Goal: Check status: Check status

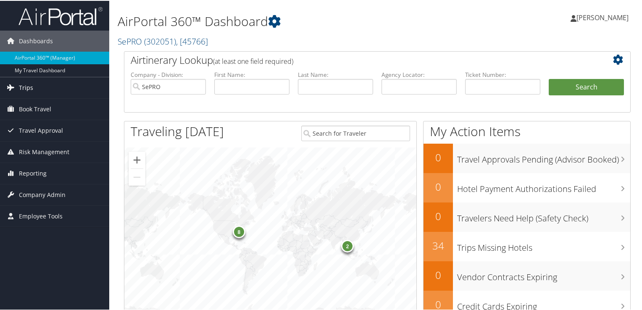
click at [27, 92] on span "Trips" at bounding box center [26, 86] width 14 height 21
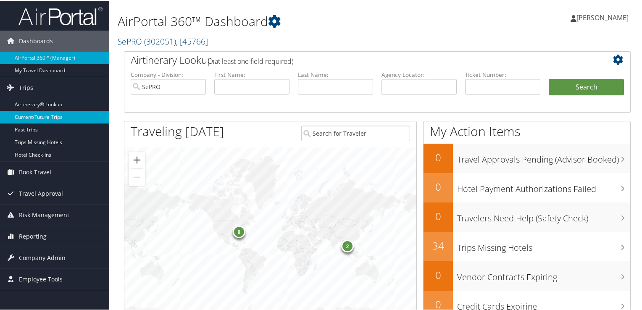
click at [42, 119] on link "Current/Future Trips" at bounding box center [54, 116] width 109 height 13
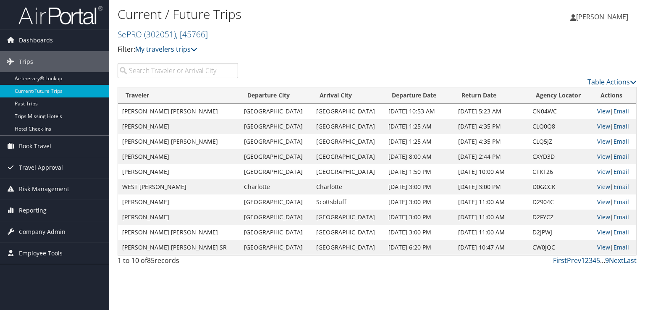
click at [187, 74] on input "search" at bounding box center [178, 70] width 121 height 15
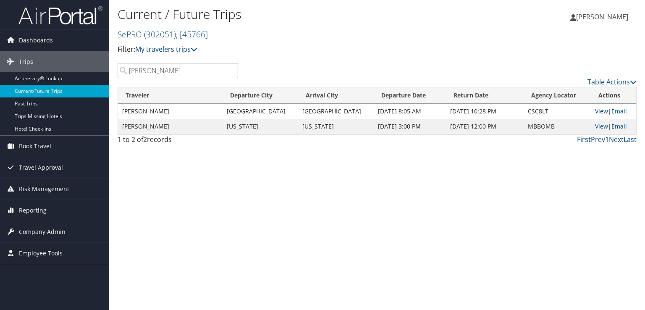
type input "[PERSON_NAME]"
click at [597, 111] on link "View" at bounding box center [601, 111] width 13 height 8
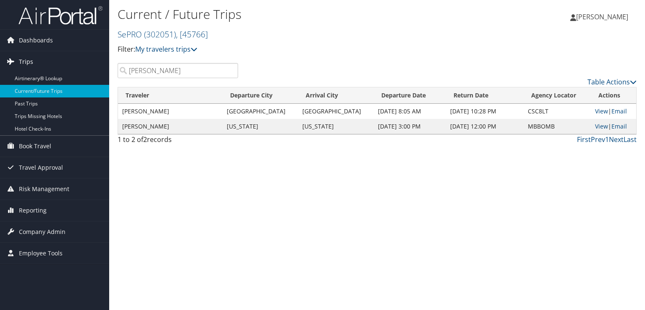
drag, startPoint x: 168, startPoint y: 74, endPoint x: 48, endPoint y: 66, distance: 120.0
click at [48, 66] on div "Dashboards AirPortal 360™ (Manager) My Travel Dashboard Trips Airtinerary® Look…" at bounding box center [322, 155] width 645 height 310
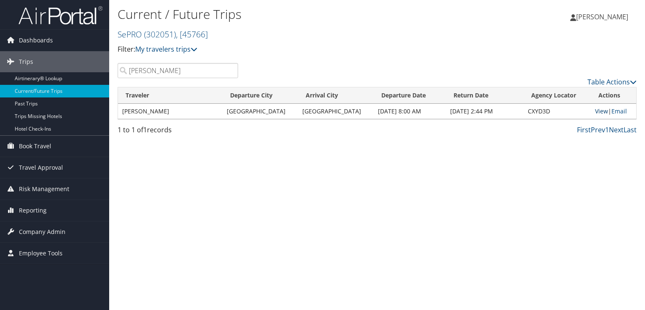
type input "wendorf"
click at [595, 113] on link "View" at bounding box center [601, 111] width 13 height 8
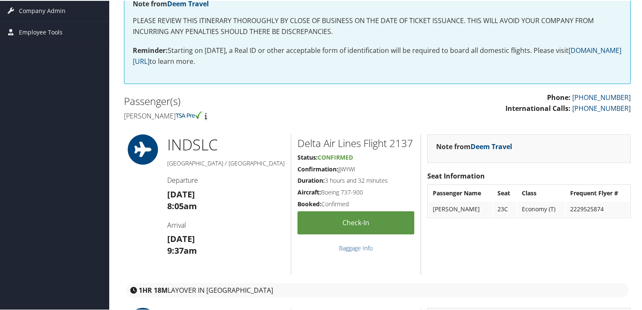
scroll to position [159, 0]
click at [146, 215] on div "IND SLC Indianapolis / Salt Lake City Departure Tue 12 Aug 8:05am Arrival Tue 1…" at bounding box center [377, 203] width 519 height 140
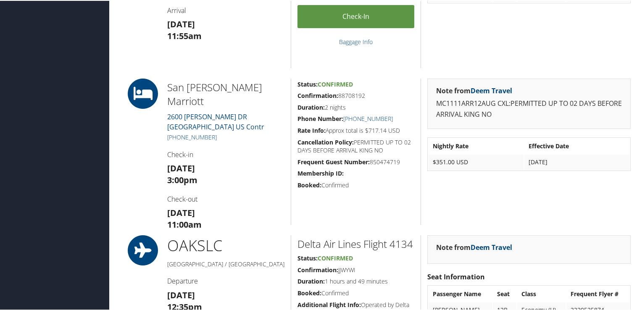
scroll to position [598, 0]
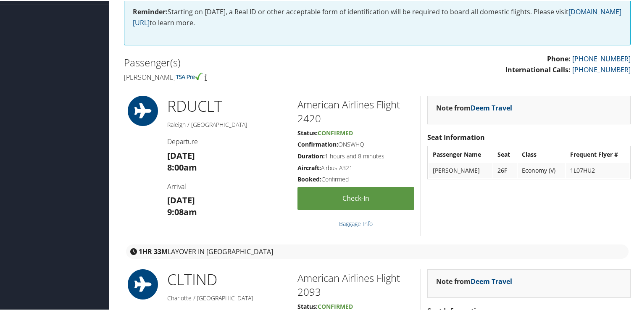
scroll to position [191, 0]
